Goal: Check status

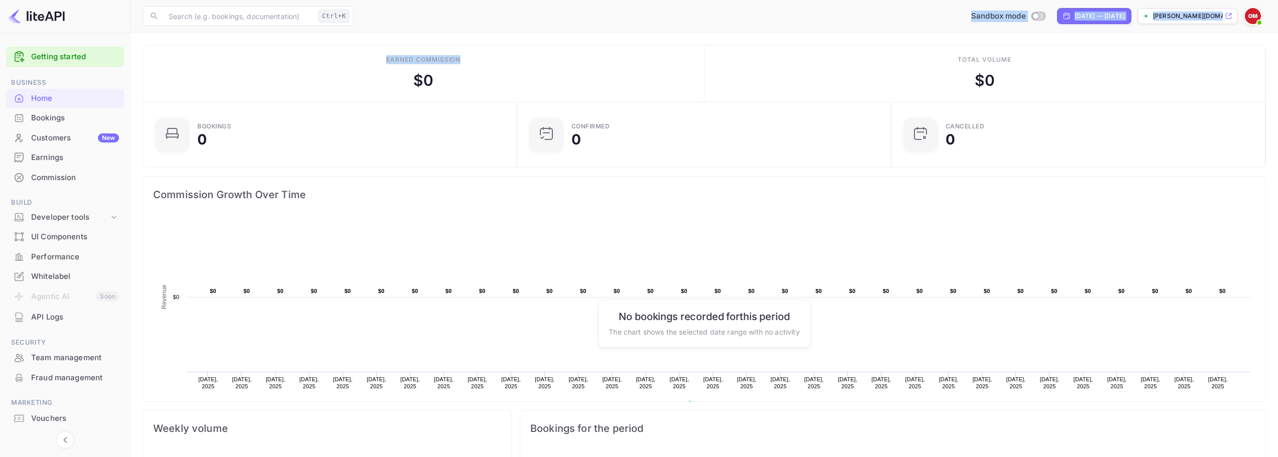
drag, startPoint x: 483, startPoint y: 53, endPoint x: 435, endPoint y: 19, distance: 58.7
click at [429, 19] on div "Now you can check your travel website directly from the link. Check your websit…" at bounding box center [704, 383] width 1147 height 767
drag, startPoint x: 467, startPoint y: 19, endPoint x: 566, endPoint y: 0, distance: 100.1
click at [468, 19] on div "Sandbox mode [DATE] — [DATE] [PERSON_NAME][DOMAIN_NAME]..." at bounding box center [811, 16] width 908 height 18
click at [513, 38] on main "Earned commission $ 0 Total volume $ 0 Bookings 0 Confirmed 0 CANCELLED 0 Commi…" at bounding box center [704, 400] width 1147 height 735
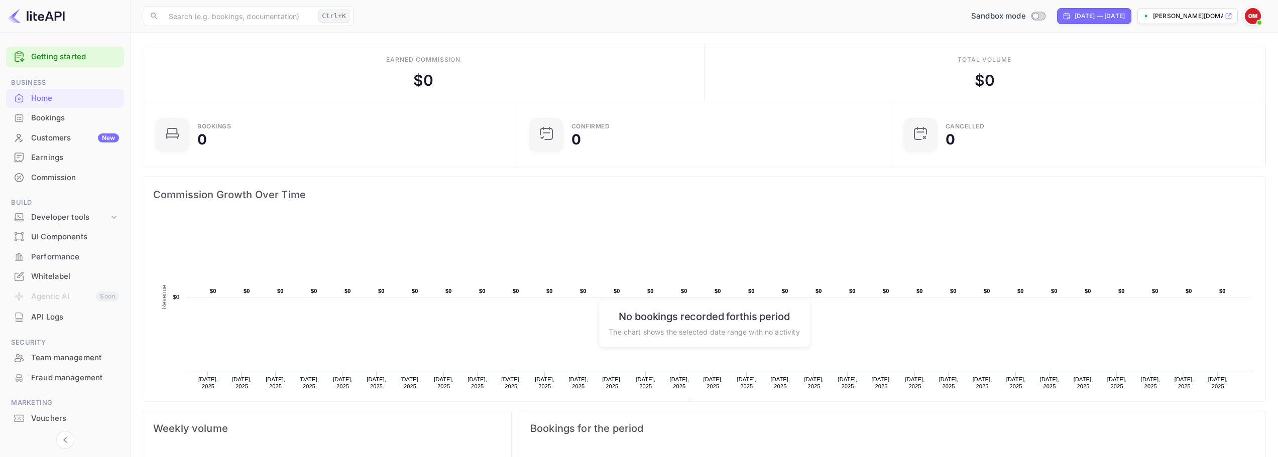
drag, startPoint x: 493, startPoint y: 57, endPoint x: 615, endPoint y: 72, distance: 123.4
click at [615, 72] on div "Earned commission $ 0" at bounding box center [423, 73] width 561 height 57
click at [634, 67] on div "Earned commission $ 0" at bounding box center [423, 73] width 561 height 57
click at [642, 52] on div "Earned commission $ 0" at bounding box center [423, 73] width 561 height 57
drag, startPoint x: 457, startPoint y: 67, endPoint x: 374, endPoint y: 62, distance: 84.0
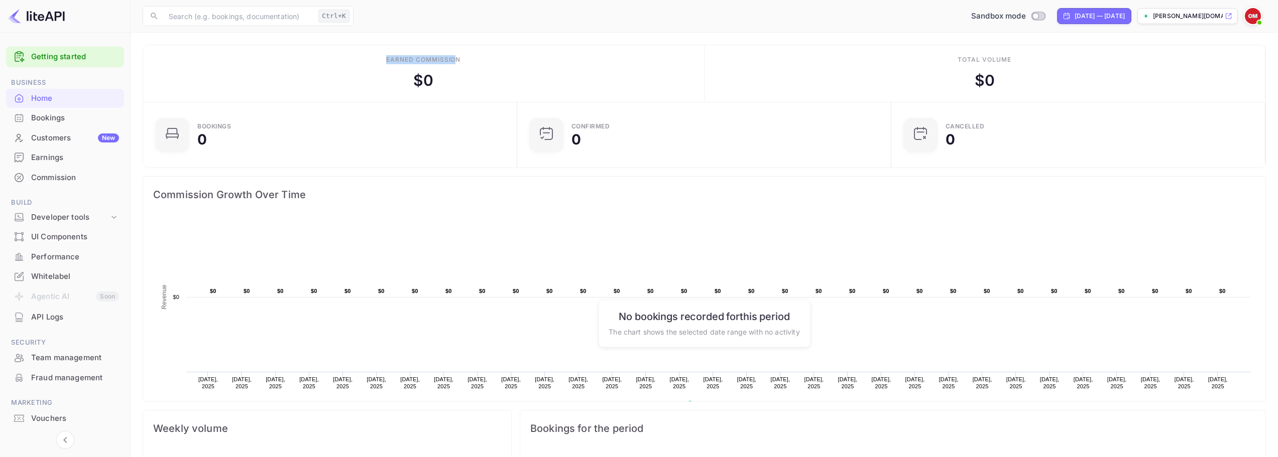
click at [374, 62] on div "Earned commission $ 0" at bounding box center [423, 73] width 561 height 57
click at [401, 62] on div "Earned commission" at bounding box center [423, 59] width 74 height 9
click at [453, 59] on div "Earned commission" at bounding box center [423, 59] width 74 height 9
drag, startPoint x: 471, startPoint y: 59, endPoint x: 496, endPoint y: 56, distance: 24.8
click at [495, 56] on div "Earned commission $ 0" at bounding box center [423, 73] width 561 height 57
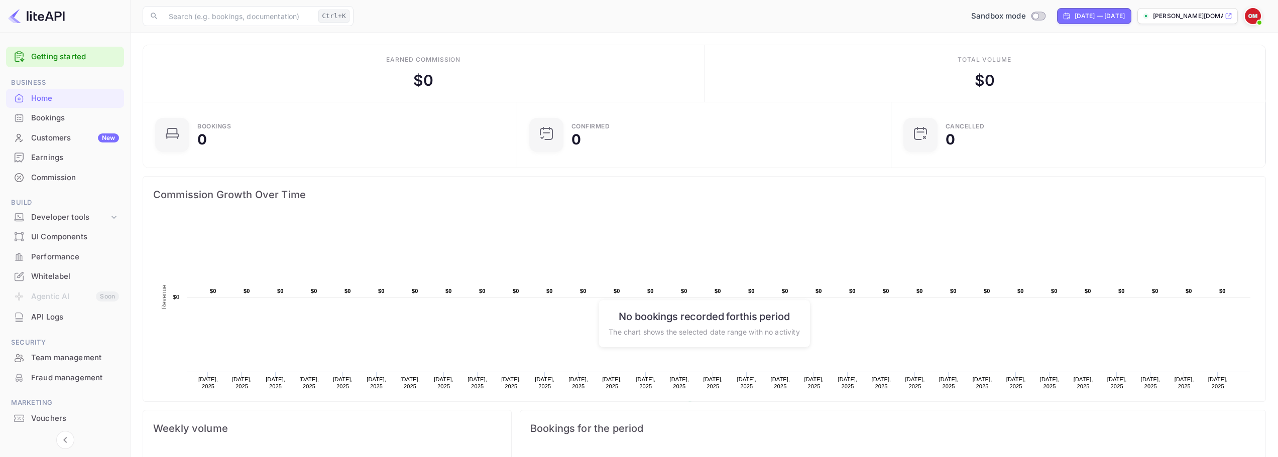
click at [499, 55] on div "Earned commission $ 0" at bounding box center [423, 73] width 561 height 57
drag, startPoint x: 480, startPoint y: 56, endPoint x: 1041, endPoint y: 65, distance: 560.4
click at [1041, 65] on div "Earned commission $ 0 Total volume $ 0" at bounding box center [704, 73] width 1122 height 57
click at [1041, 65] on div "Total volume $ 0" at bounding box center [984, 73] width 561 height 57
click at [1029, 67] on div "Total volume $ 0" at bounding box center [984, 73] width 561 height 57
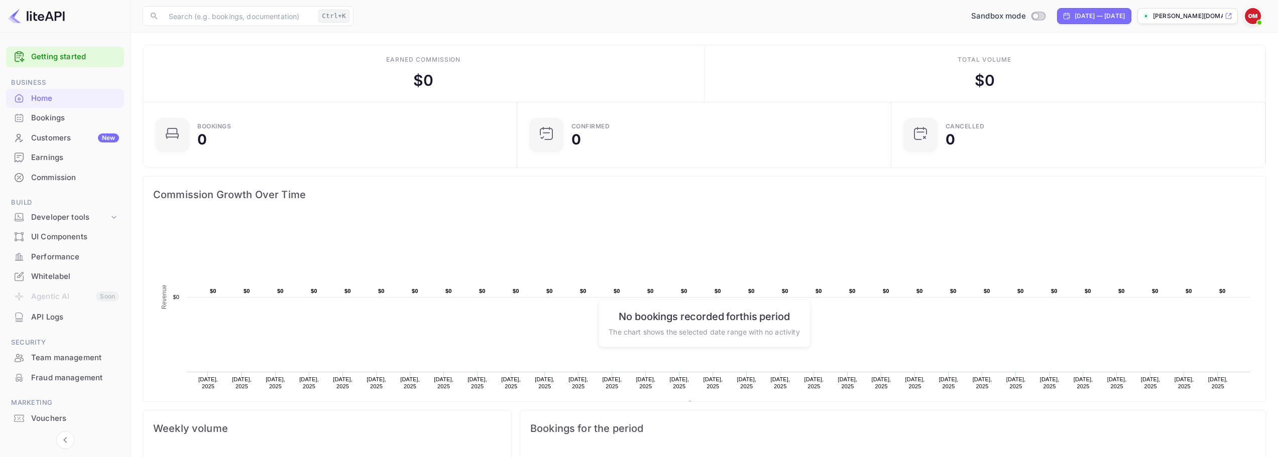
drag, startPoint x: 1029, startPoint y: 59, endPoint x: 1028, endPoint y: 83, distance: 24.6
click at [1028, 83] on div "Total volume $ 0" at bounding box center [984, 73] width 561 height 57
drag, startPoint x: 1030, startPoint y: 79, endPoint x: 980, endPoint y: 81, distance: 49.7
click at [980, 81] on div "Total volume $ 0" at bounding box center [984, 73] width 561 height 57
click at [997, 80] on div "Total volume $ 0" at bounding box center [984, 73] width 561 height 57
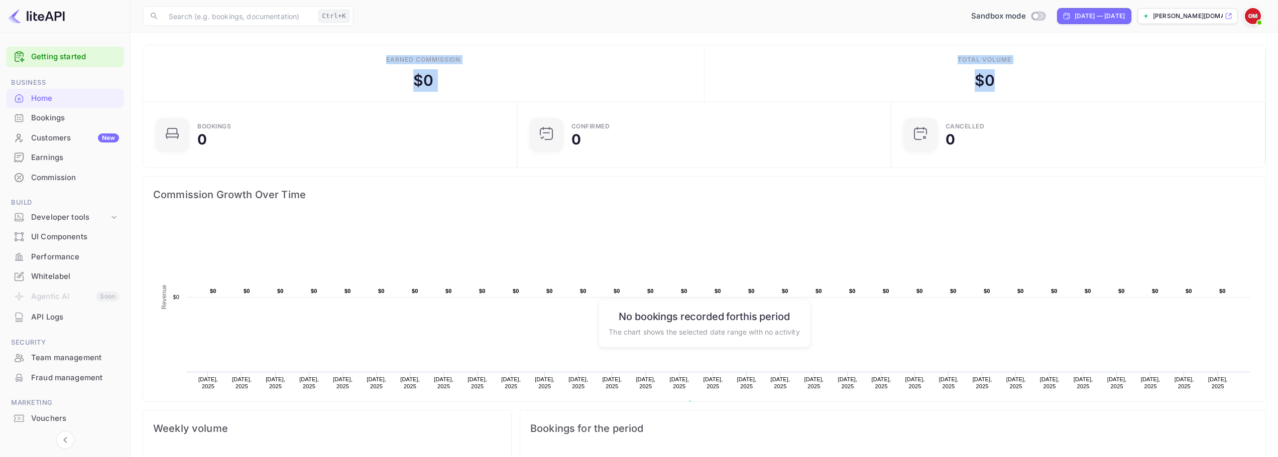
drag, startPoint x: 1003, startPoint y: 80, endPoint x: 348, endPoint y: 47, distance: 655.5
click at [348, 47] on div "Earned commission $ 0 Total volume $ 0" at bounding box center [704, 73] width 1122 height 57
click at [348, 47] on div "Earned commission $ 0" at bounding box center [423, 73] width 561 height 57
click at [443, 55] on div "Earned commission $ 0" at bounding box center [423, 73] width 561 height 57
